Goal: Information Seeking & Learning: Understand process/instructions

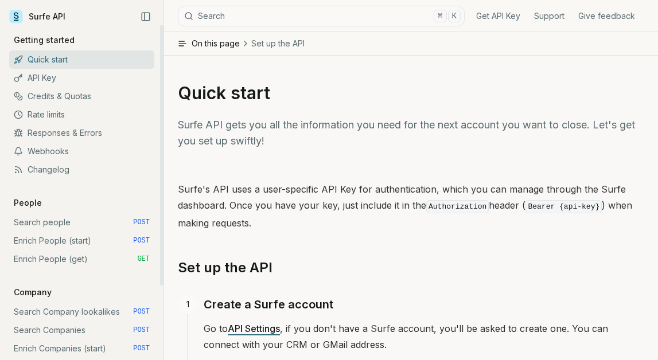
click at [185, 135] on p "Surfe API gets you all the information you need for the next account you want t…" at bounding box center [411, 133] width 466 height 32
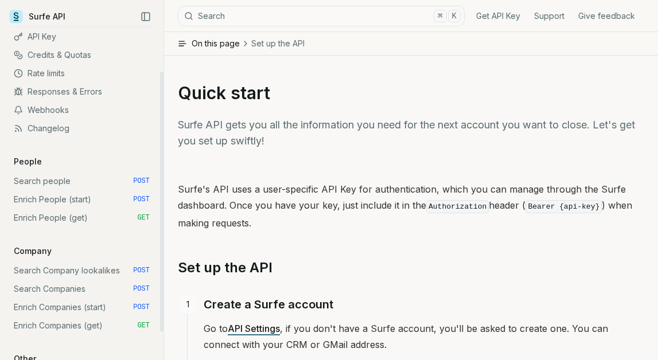
scroll to position [75, 0]
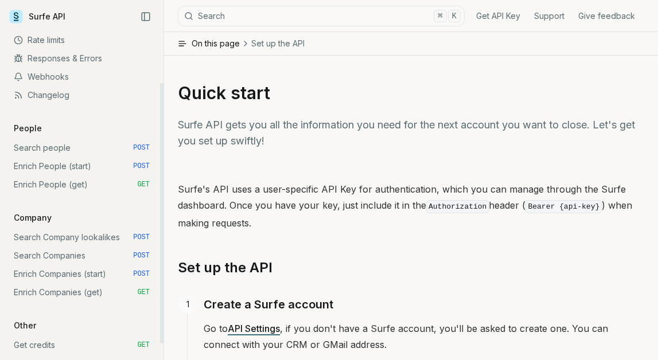
click at [99, 273] on link "Enrich Companies (start) POST" at bounding box center [81, 274] width 145 height 18
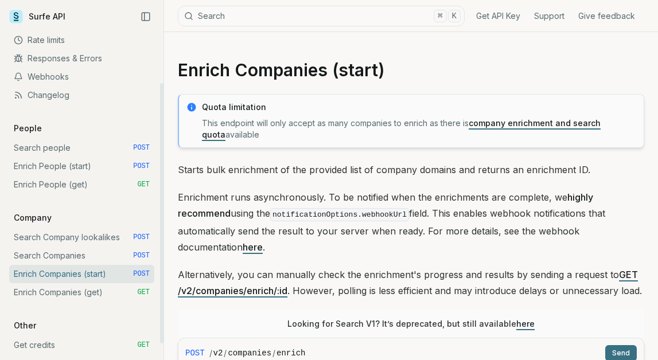
click at [94, 301] on link "Enrich Companies (get) GET" at bounding box center [81, 292] width 145 height 18
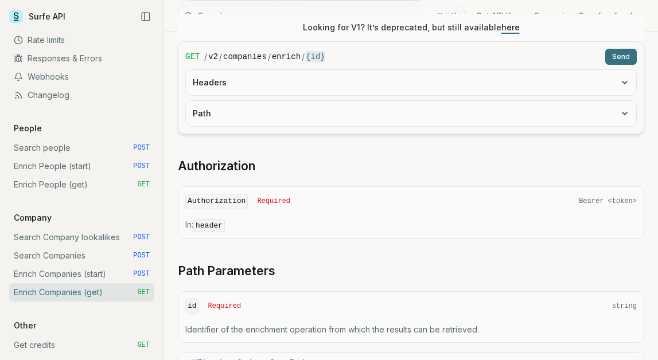
scroll to position [251, 0]
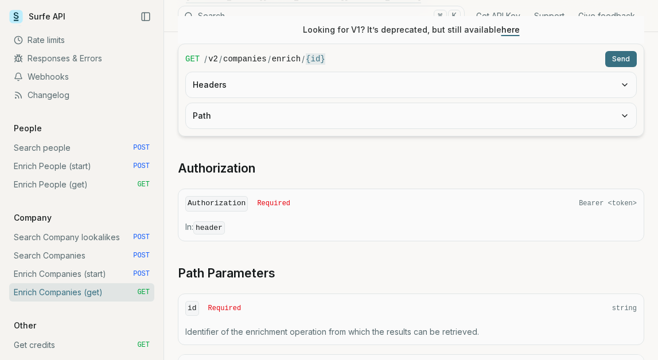
click at [276, 122] on button "Path" at bounding box center [411, 115] width 450 height 25
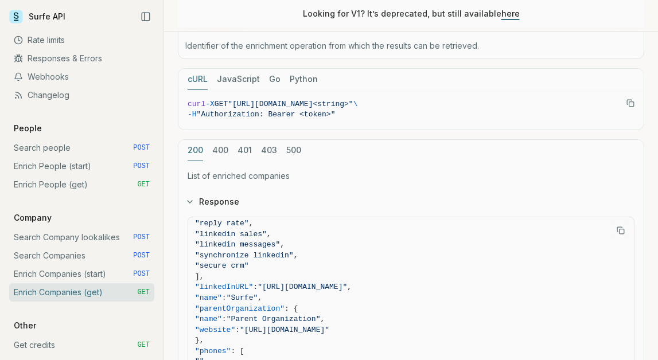
scroll to position [409, 2]
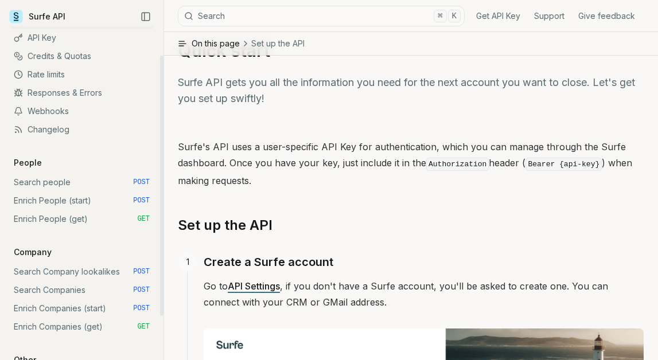
scroll to position [46, 0]
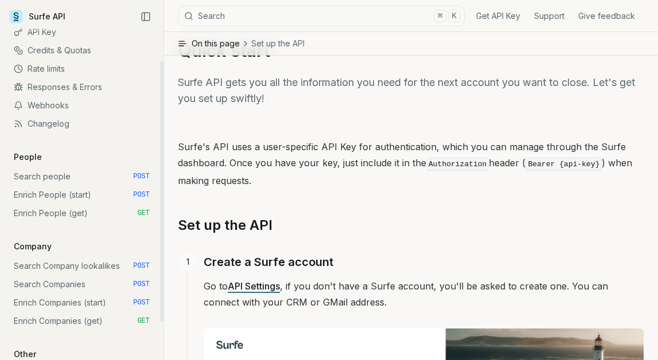
click at [95, 270] on link "Search Company lookalikes POST" at bounding box center [81, 266] width 145 height 18
